Goal: Transaction & Acquisition: Purchase product/service

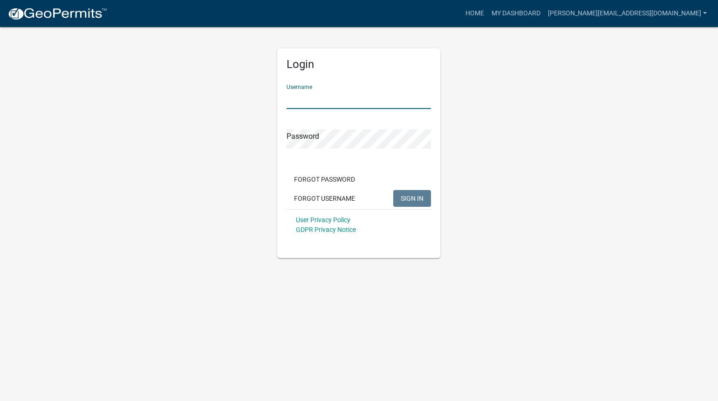
click at [320, 101] on input "Username" at bounding box center [359, 99] width 145 height 19
type input "[PERSON_NAME][EMAIL_ADDRESS][DOMAIN_NAME]"
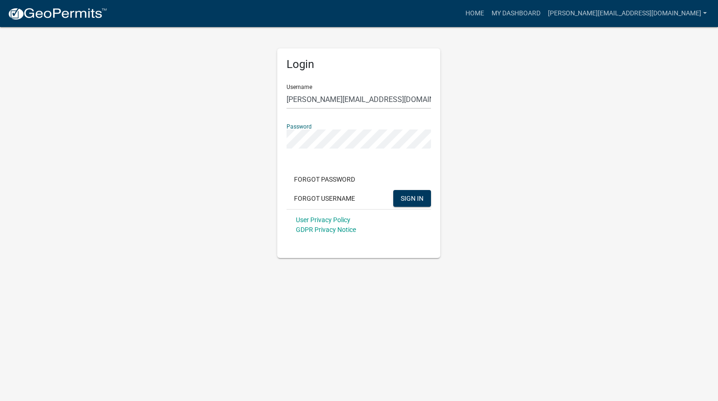
click at [393, 190] on button "SIGN IN" at bounding box center [412, 198] width 38 height 17
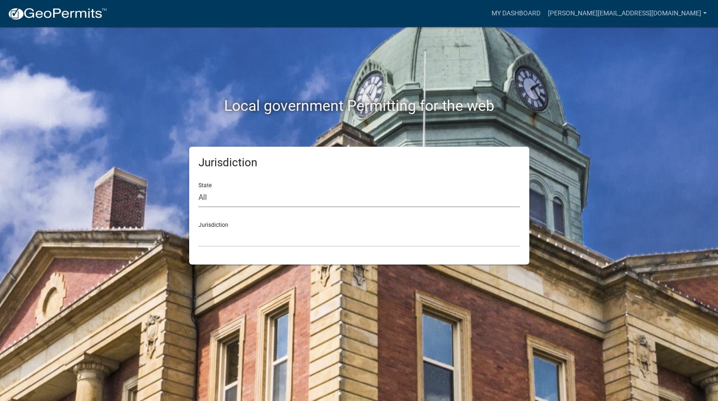
click at [238, 200] on select "All Colorado Georgia Indiana Iowa Kansas Minnesota Ohio South Carolina Wisconsin" at bounding box center [360, 197] width 322 height 19
click at [199, 188] on select "All Colorado Georgia Indiana Iowa Kansas Minnesota Ohio South Carolina Wisconsin" at bounding box center [360, 197] width 322 height 19
click at [223, 200] on select "All Colorado Georgia Indiana Iowa Kansas Minnesota Ohio South Carolina Wisconsin" at bounding box center [360, 197] width 322 height 19
select select "South Carolina"
click at [199, 188] on select "All Colorado Georgia Indiana Iowa Kansas Minnesota Ohio South Carolina Wisconsin" at bounding box center [360, 197] width 322 height 19
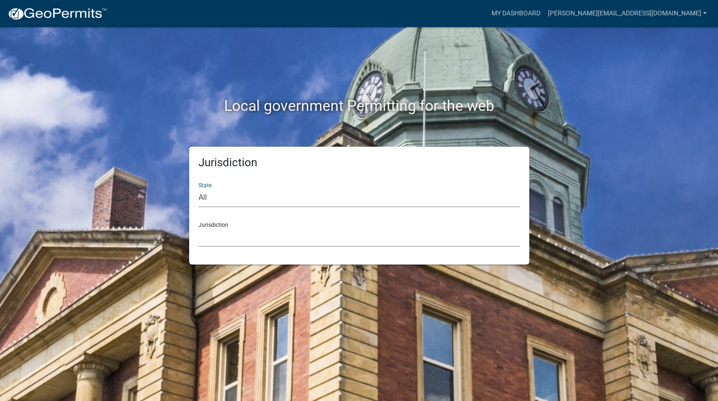
click at [218, 242] on select "Abbeville County, South Carolina Jasper County, South Carolina" at bounding box center [360, 237] width 322 height 19
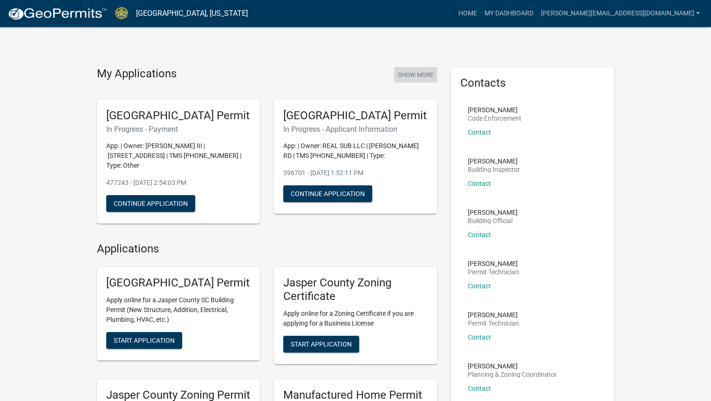
click at [403, 72] on button "Show More" at bounding box center [415, 74] width 43 height 15
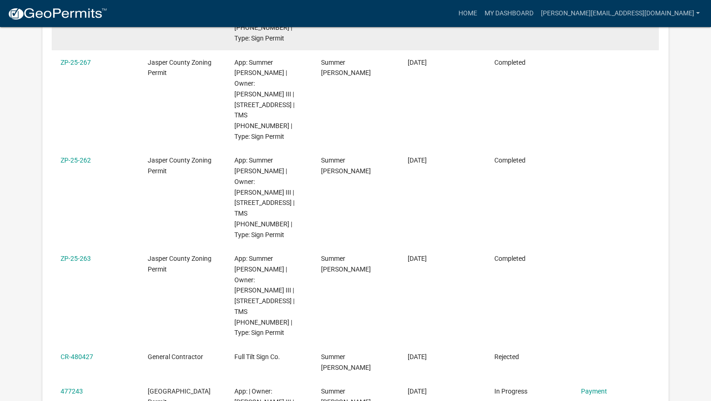
scroll to position [280, 0]
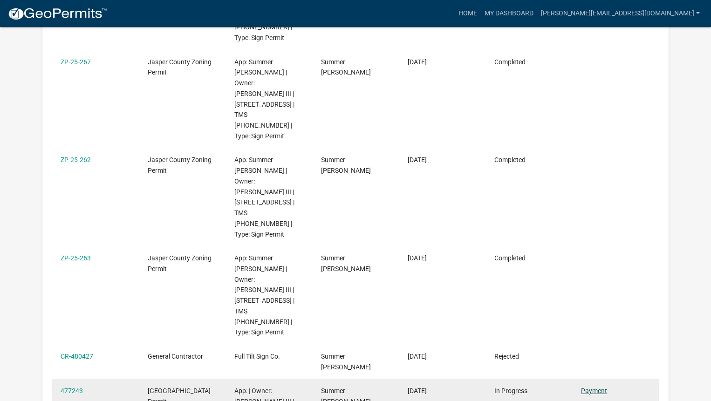
click at [596, 387] on link "Payment" at bounding box center [594, 390] width 26 height 7
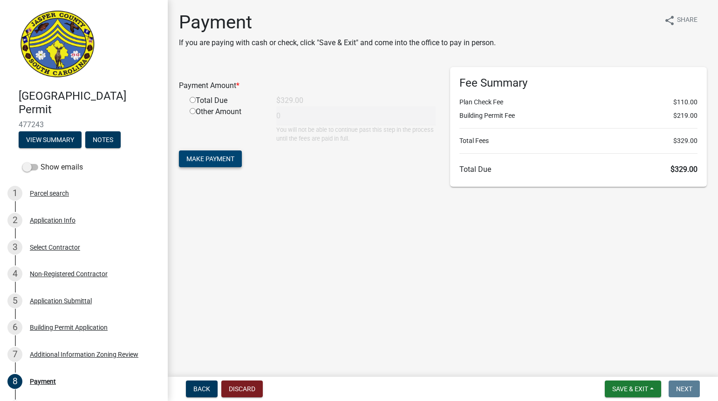
click at [200, 157] on span "Make Payment" at bounding box center [210, 158] width 48 height 7
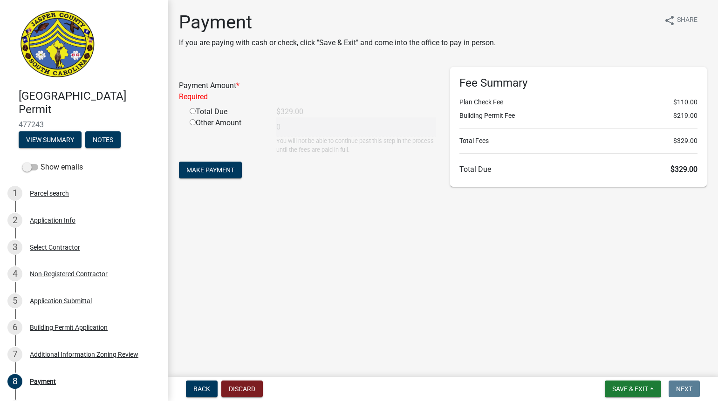
click at [192, 111] on input "radio" at bounding box center [193, 111] width 6 height 6
radio input "true"
type input "329"
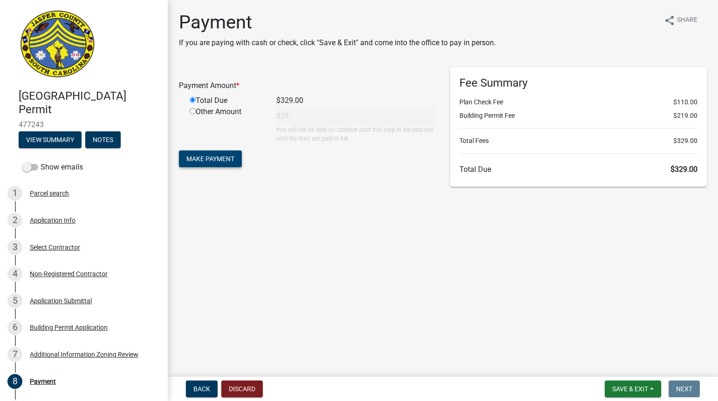
click at [203, 158] on span "Make Payment" at bounding box center [210, 158] width 48 height 7
